Goal: Task Accomplishment & Management: Use online tool/utility

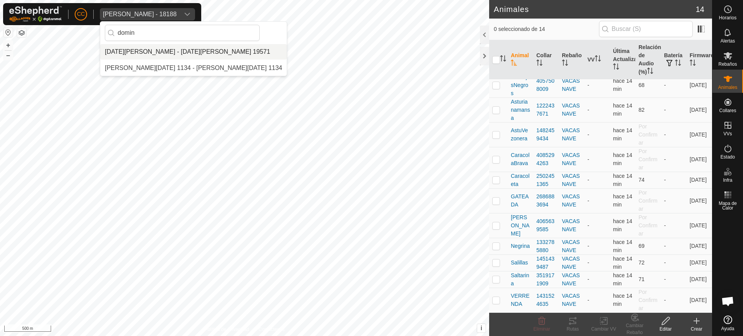
type input "domin"
click at [199, 45] on li "[DATE][PERSON_NAME] - [DATE][PERSON_NAME] 19571" at bounding box center [193, 51] width 187 height 15
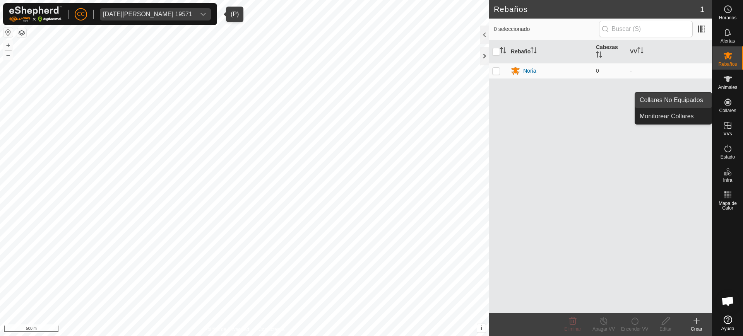
click at [703, 100] on link "Collares No Equipados" at bounding box center [673, 100] width 77 height 15
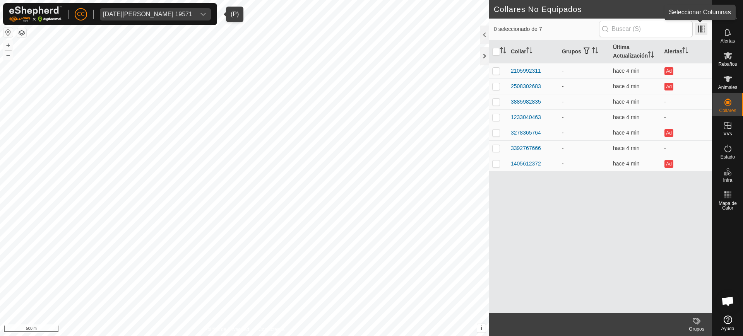
click at [704, 31] on span at bounding box center [701, 29] width 12 height 12
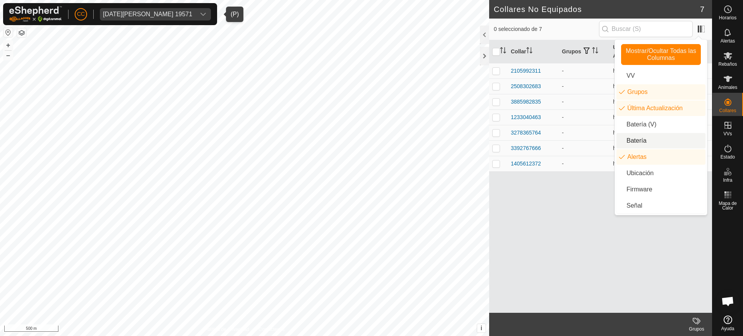
click at [649, 140] on li "Batería" at bounding box center [661, 140] width 89 height 15
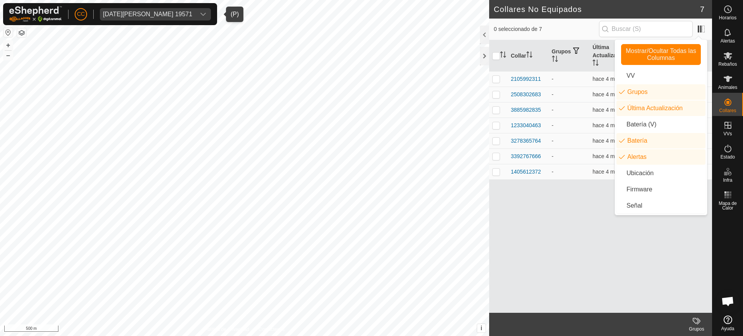
click at [593, 202] on div "Collar Grupos Última Actualización Batería Alertas 2105992311 - hace 4 min Ad 2…" at bounding box center [600, 176] width 223 height 273
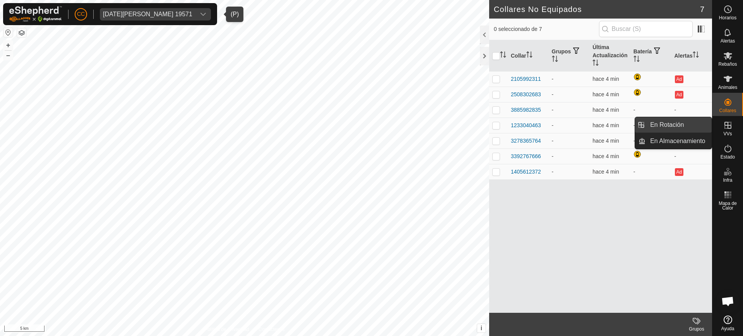
click at [677, 127] on link "En Rotación" at bounding box center [679, 124] width 66 height 15
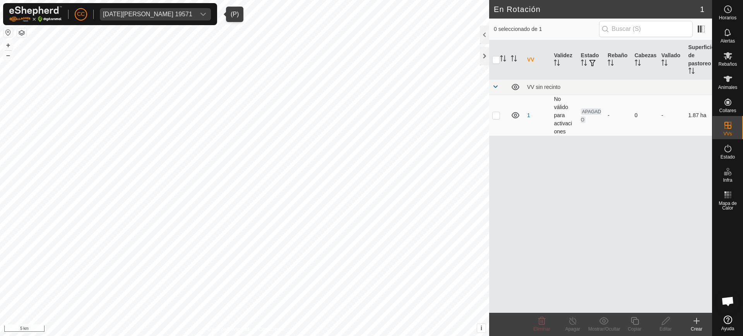
click at [492, 115] on td at bounding box center [498, 115] width 19 height 41
checkbox input "true"
click at [668, 327] on div "Editar" at bounding box center [665, 329] width 31 height 7
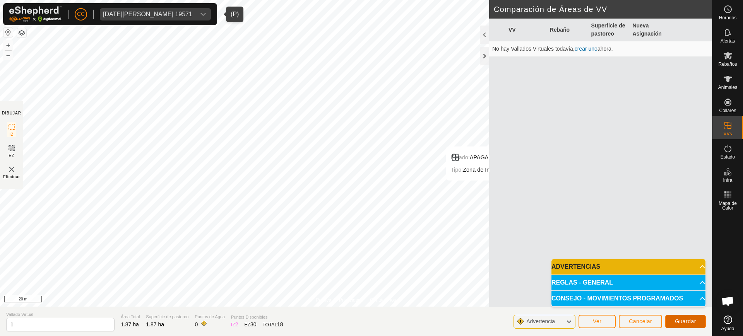
click at [683, 322] on span "Guardar" at bounding box center [685, 322] width 21 height 6
